Goal: Check status: Check status

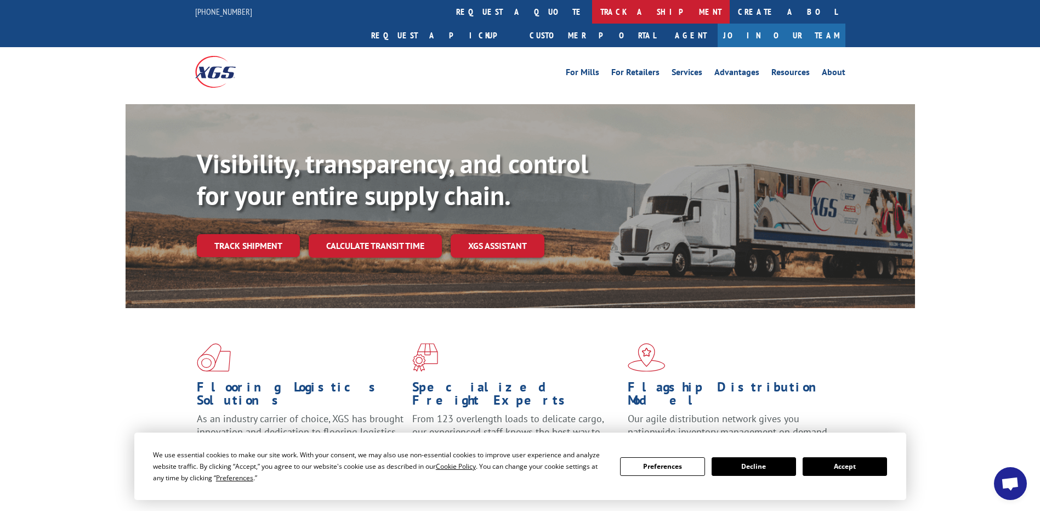
click at [592, 19] on link "track a shipment" at bounding box center [661, 12] width 138 height 24
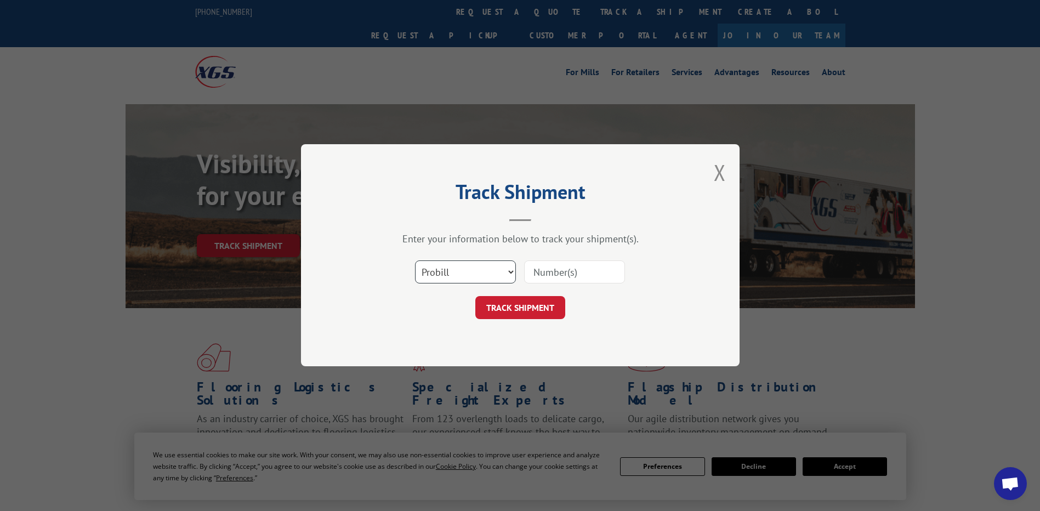
drag, startPoint x: 460, startPoint y: 272, endPoint x: 458, endPoint y: 286, distance: 13.8
click at [460, 272] on select "Select category... Probill BOL PO" at bounding box center [465, 272] width 101 height 23
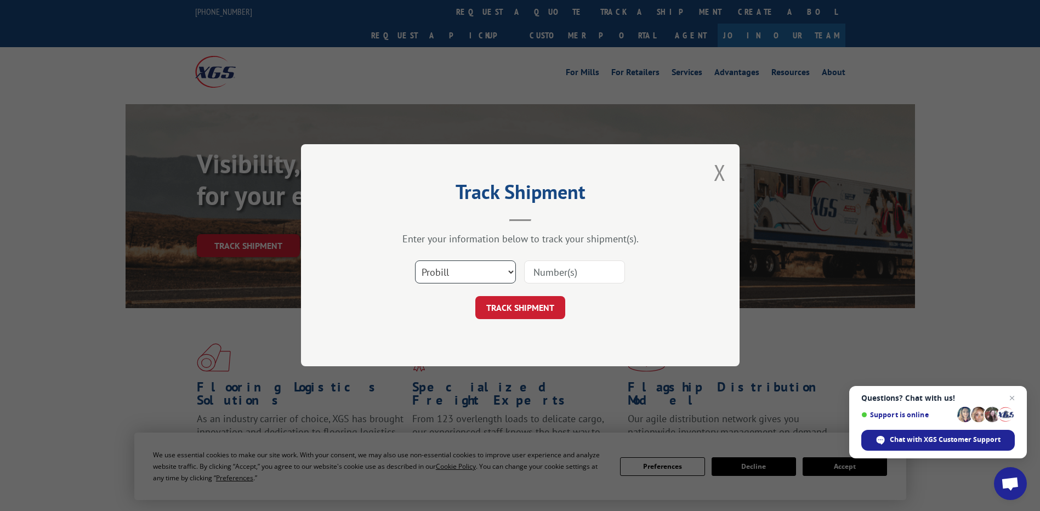
select select "po"
click at [415, 261] on select "Select category... Probill BOL PO" at bounding box center [465, 272] width 101 height 23
click at [544, 270] on input at bounding box center [574, 272] width 101 height 23
paste input "98512939"
type input "98512939"
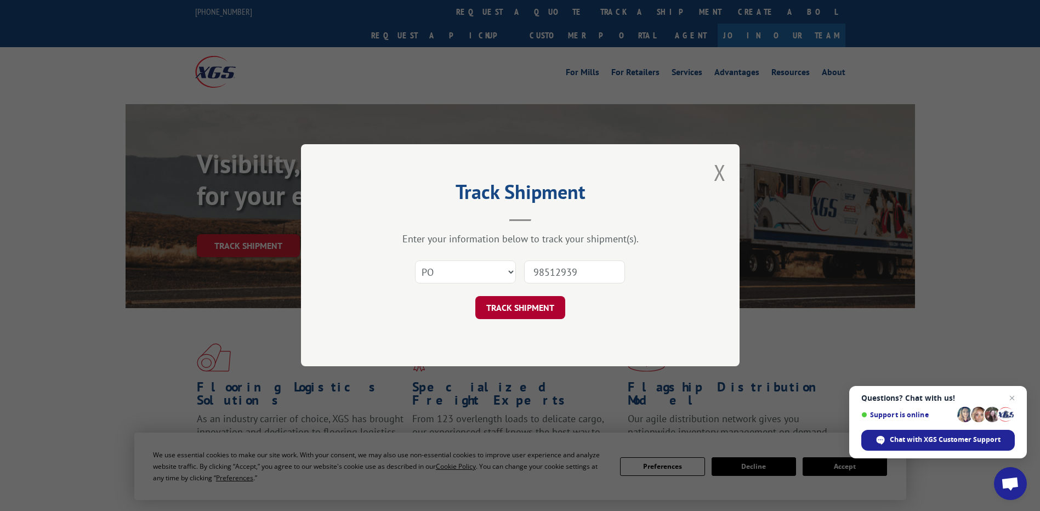
click at [537, 304] on button "TRACK SHIPMENT" at bounding box center [520, 308] width 90 height 23
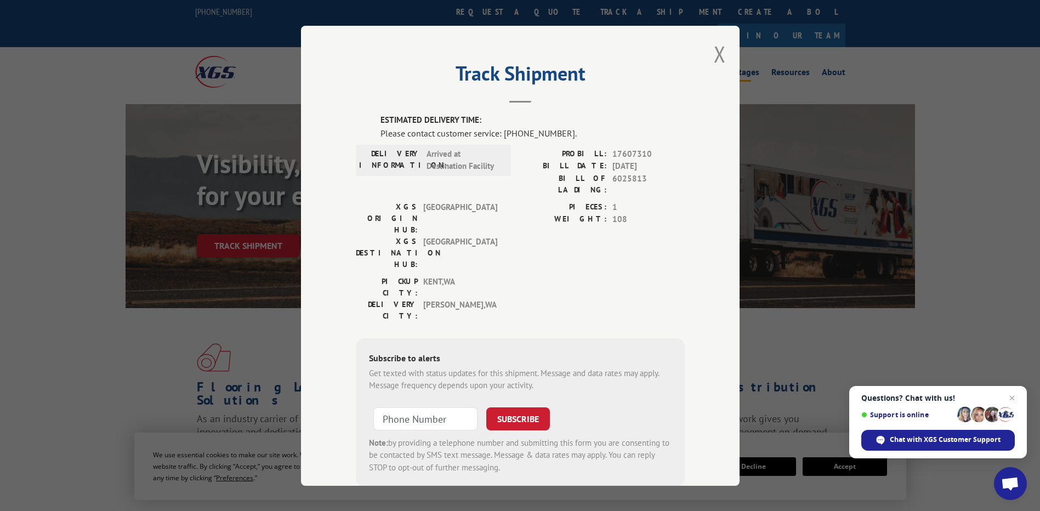
click at [716, 54] on button "Close modal" at bounding box center [720, 53] width 12 height 29
